Goal: Task Accomplishment & Management: Use online tool/utility

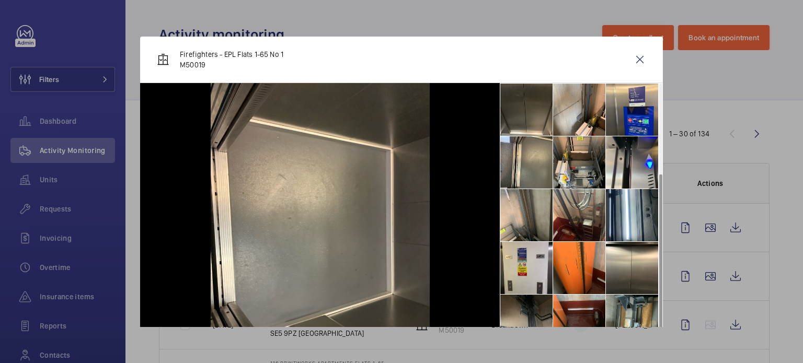
scroll to position [130, 0]
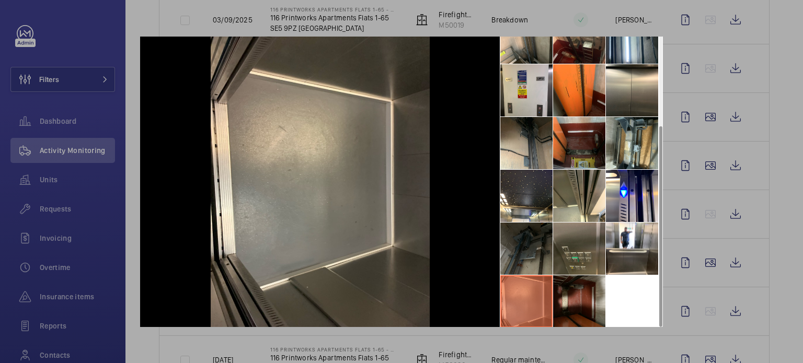
click at [687, 43] on div at bounding box center [401, 181] width 803 height 363
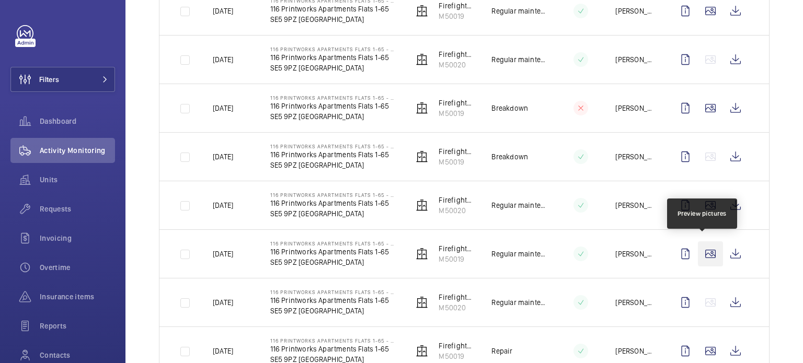
scroll to position [1045, 0]
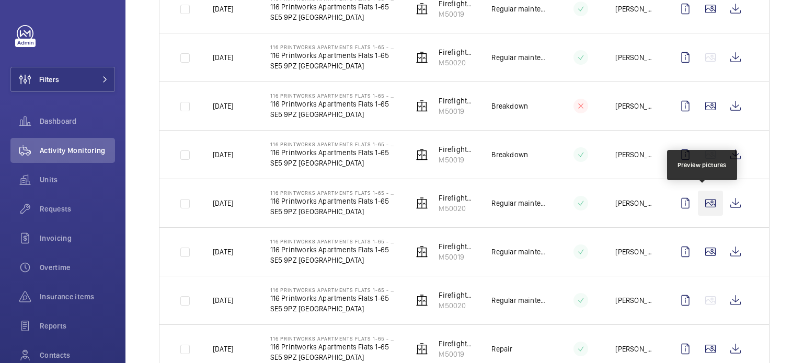
click at [702, 201] on wm-front-icon-button at bounding box center [710, 203] width 25 height 25
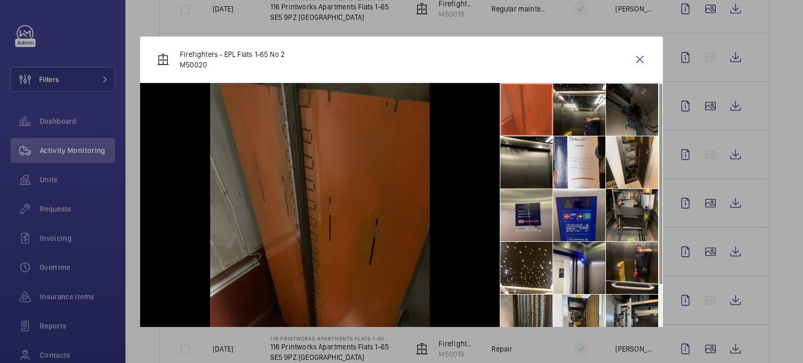
click at [538, 121] on li at bounding box center [526, 110] width 52 height 52
click at [556, 118] on li at bounding box center [579, 110] width 52 height 52
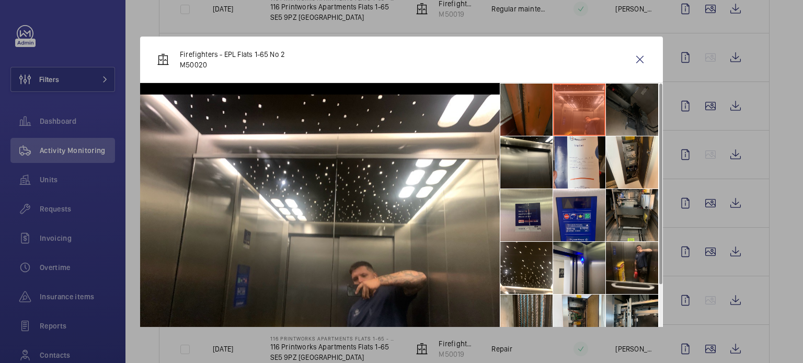
click at [606, 108] on li at bounding box center [632, 110] width 52 height 52
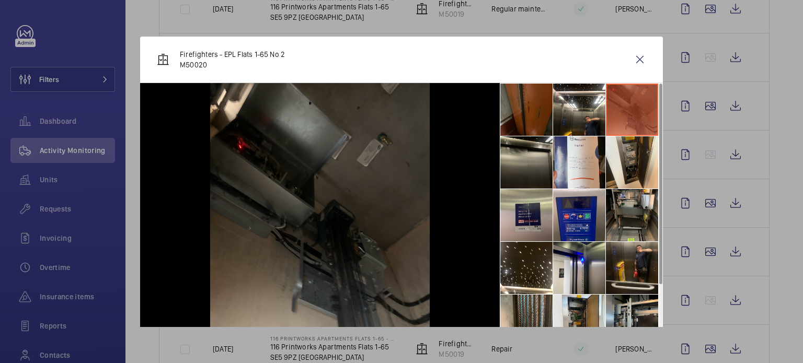
click at [517, 161] on li at bounding box center [526, 162] width 52 height 52
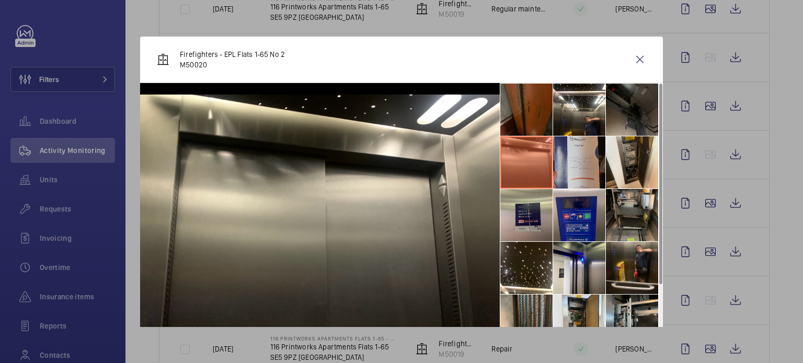
click at [569, 168] on li at bounding box center [579, 162] width 52 height 52
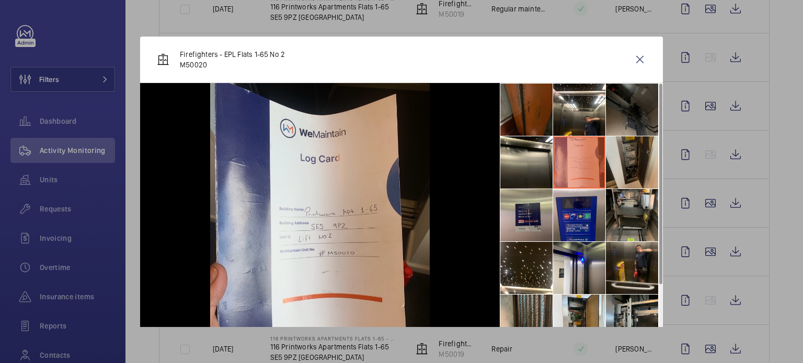
click at [606, 171] on li at bounding box center [632, 162] width 52 height 52
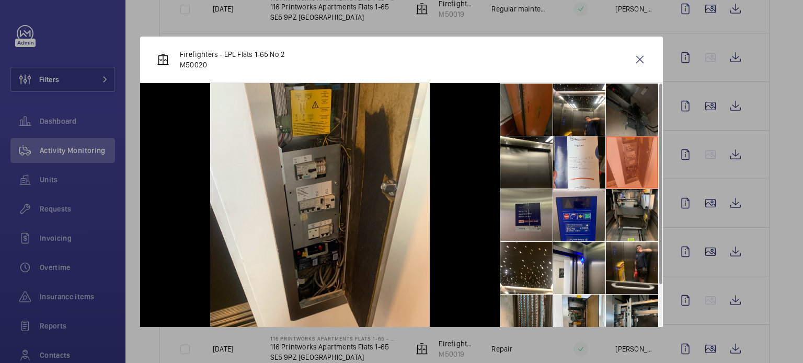
click at [528, 213] on li at bounding box center [526, 215] width 52 height 52
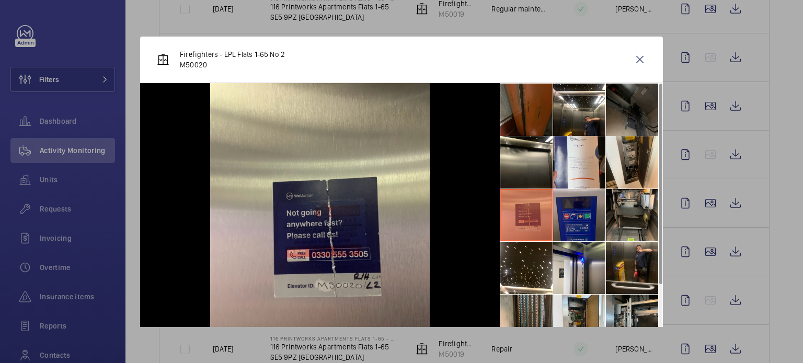
click at [575, 217] on li at bounding box center [579, 215] width 52 height 52
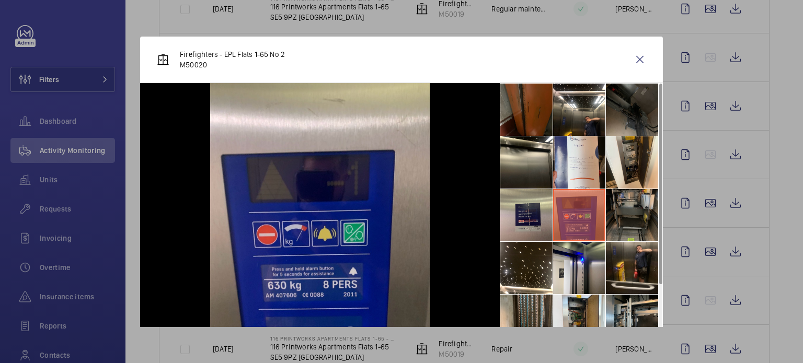
click at [617, 215] on li at bounding box center [632, 215] width 52 height 52
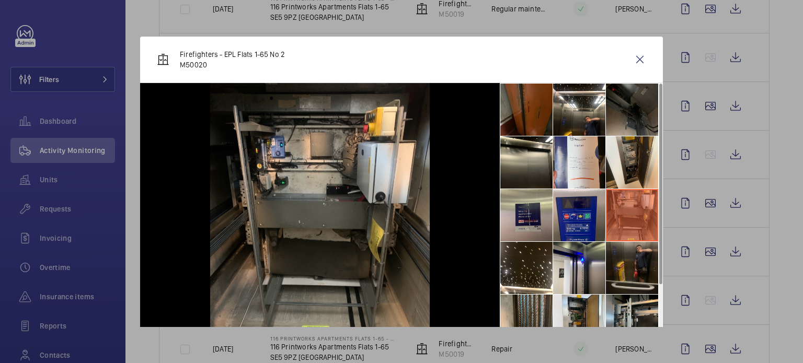
click at [611, 256] on li at bounding box center [632, 268] width 52 height 52
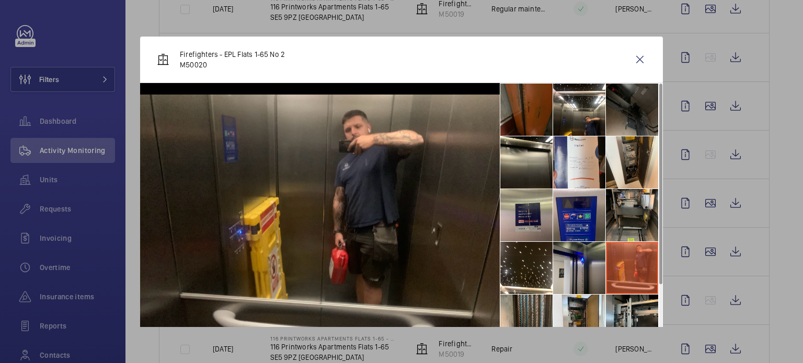
click at [580, 260] on li at bounding box center [579, 268] width 52 height 52
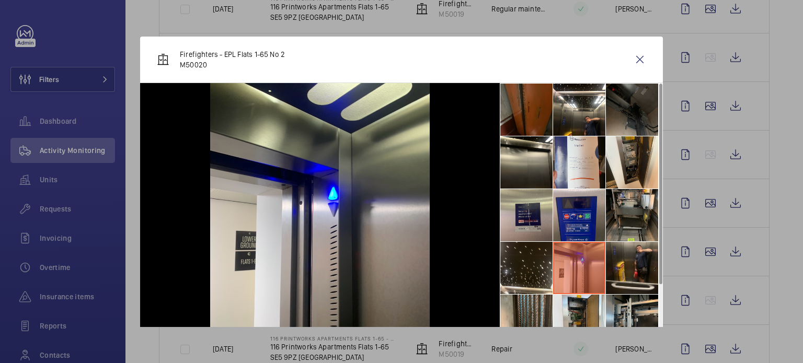
click at [524, 264] on li at bounding box center [526, 268] width 52 height 52
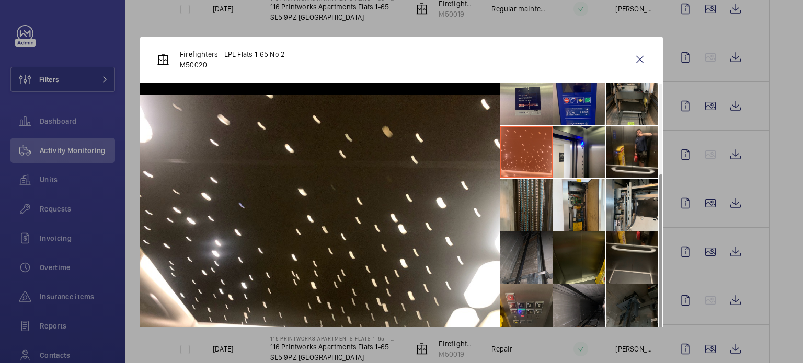
scroll to position [130, 0]
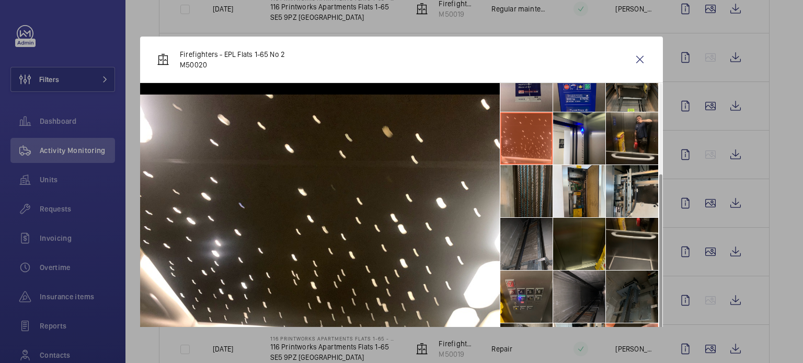
click at [525, 203] on li at bounding box center [526, 191] width 52 height 52
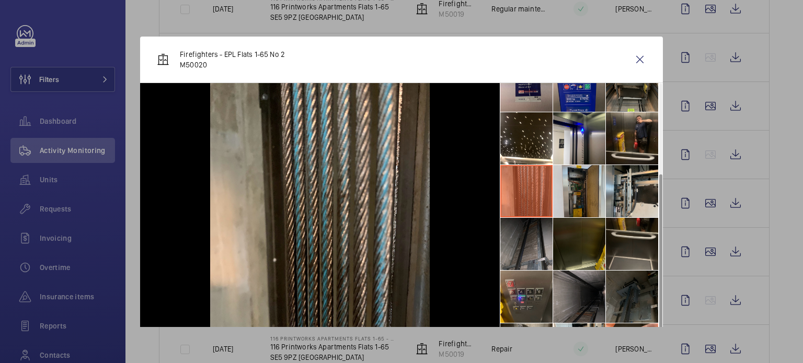
click at [583, 200] on li at bounding box center [579, 191] width 52 height 52
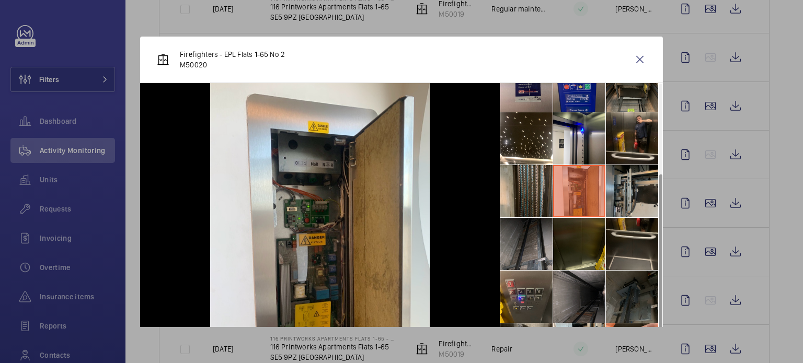
click at [633, 204] on li at bounding box center [632, 191] width 52 height 52
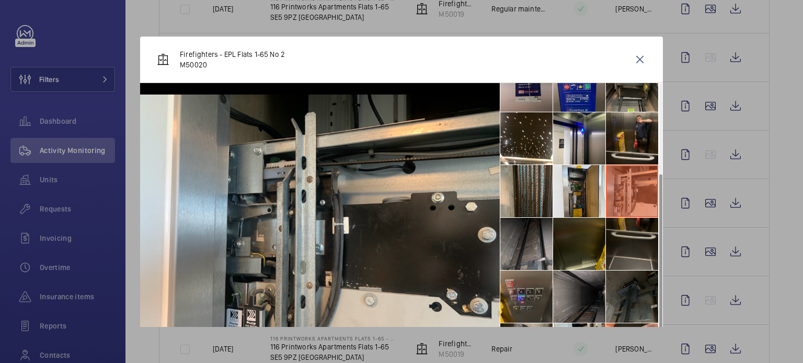
click at [638, 244] on li at bounding box center [632, 244] width 52 height 52
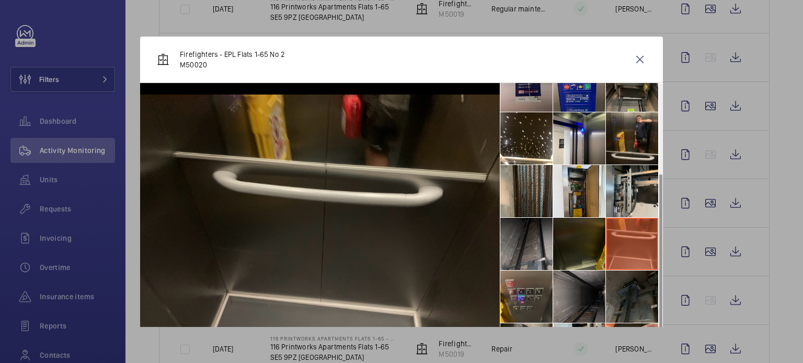
click at [585, 248] on li at bounding box center [579, 244] width 52 height 52
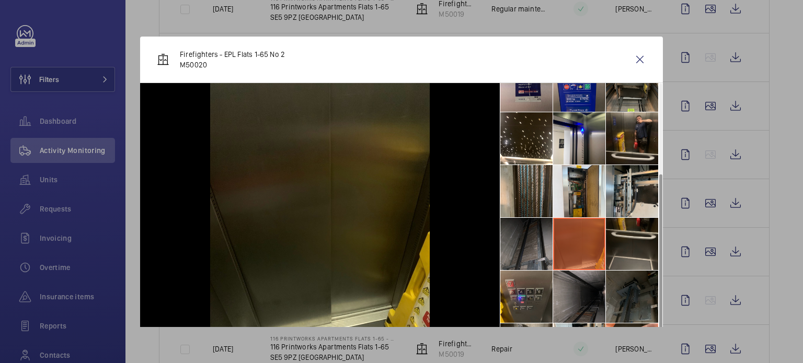
click at [531, 252] on li at bounding box center [526, 244] width 52 height 52
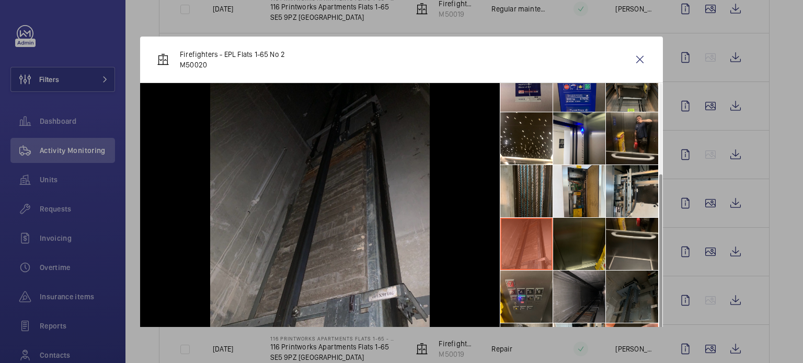
scroll to position [48, 0]
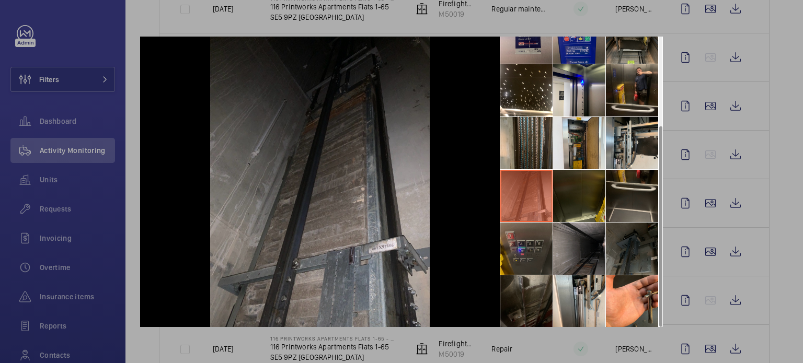
click at [533, 250] on li at bounding box center [526, 249] width 52 height 52
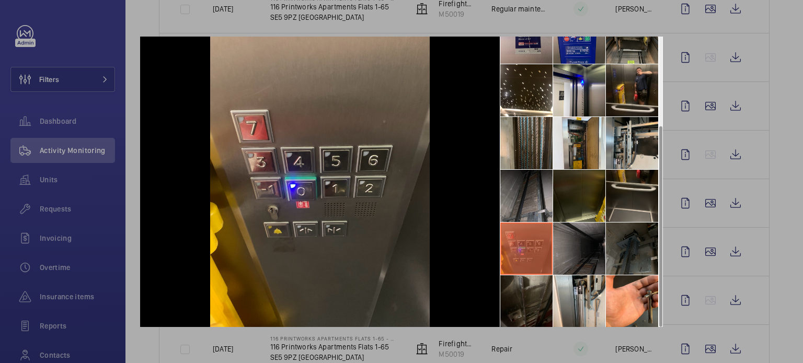
click at [568, 246] on li at bounding box center [579, 249] width 52 height 52
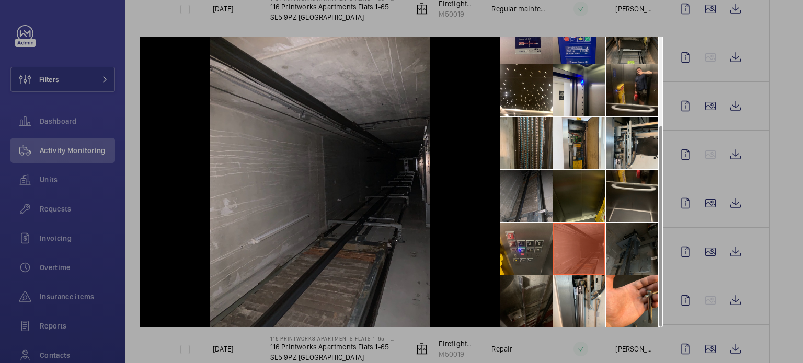
click at [626, 244] on li at bounding box center [632, 249] width 52 height 52
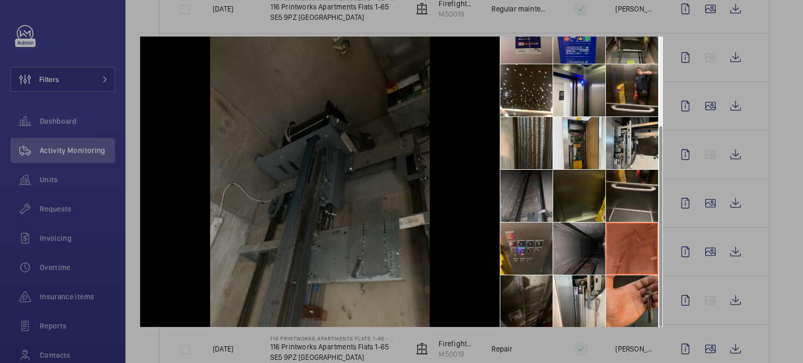
click at [621, 288] on li at bounding box center [632, 301] width 52 height 52
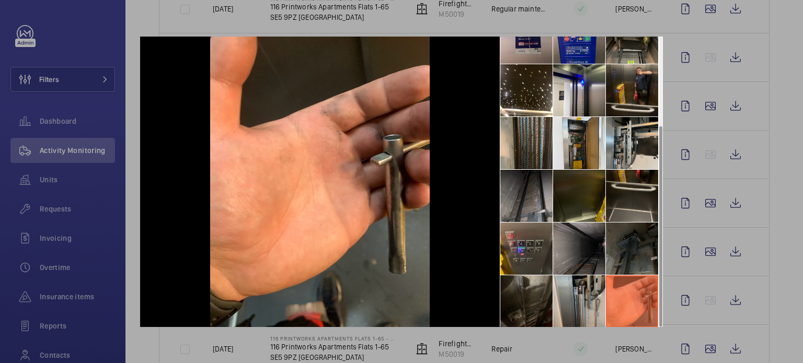
click at [570, 294] on li at bounding box center [579, 301] width 52 height 52
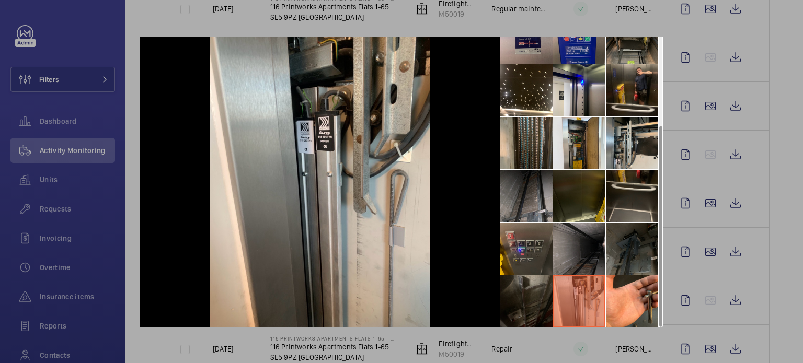
click at [515, 296] on li at bounding box center [526, 301] width 52 height 52
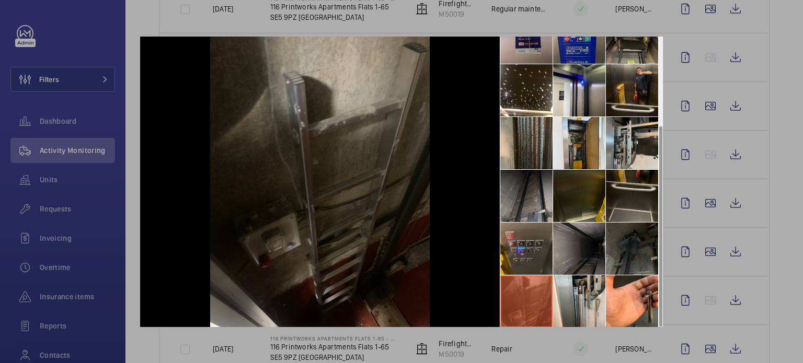
click at [621, 25] on div at bounding box center [401, 181] width 803 height 363
